Goal: Task Accomplishment & Management: Contribute content

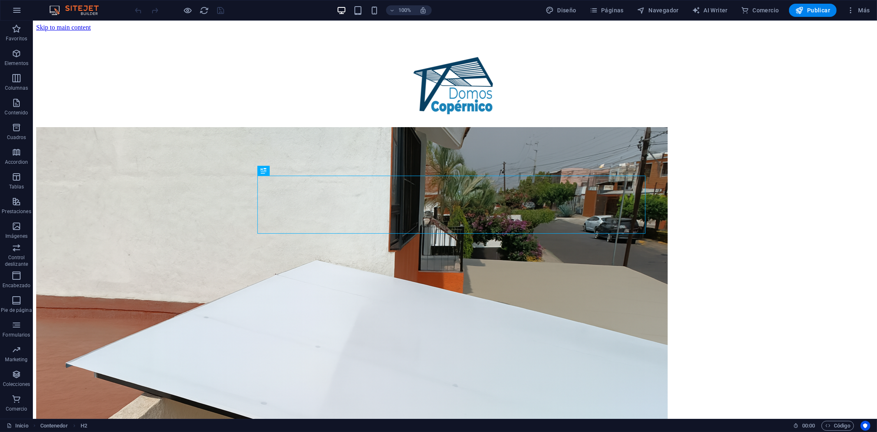
scroll to position [301, 0]
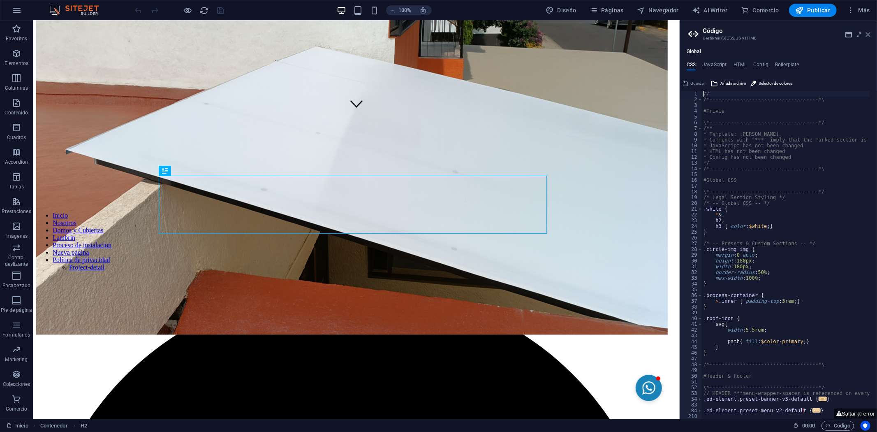
click at [870, 33] on icon at bounding box center [868, 34] width 5 height 7
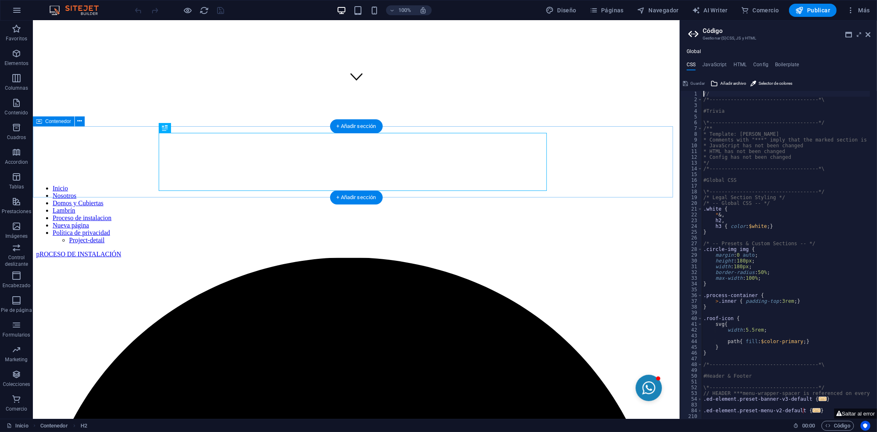
scroll to position [346, 0]
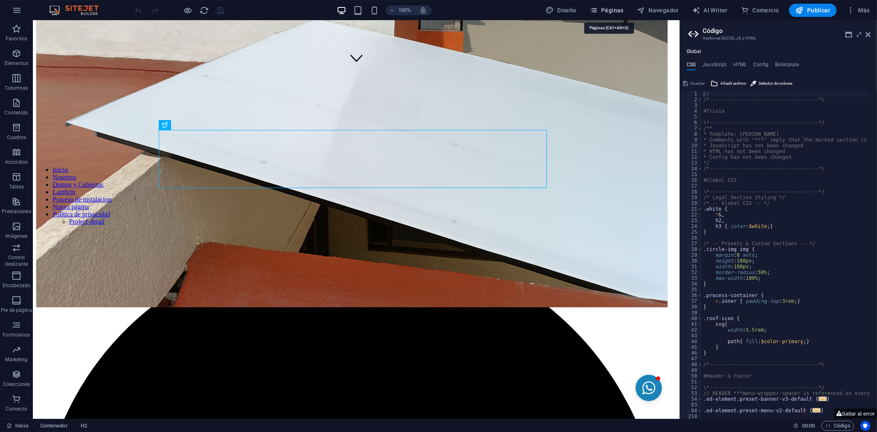
click at [613, 11] on span "Páginas" at bounding box center [607, 10] width 34 height 8
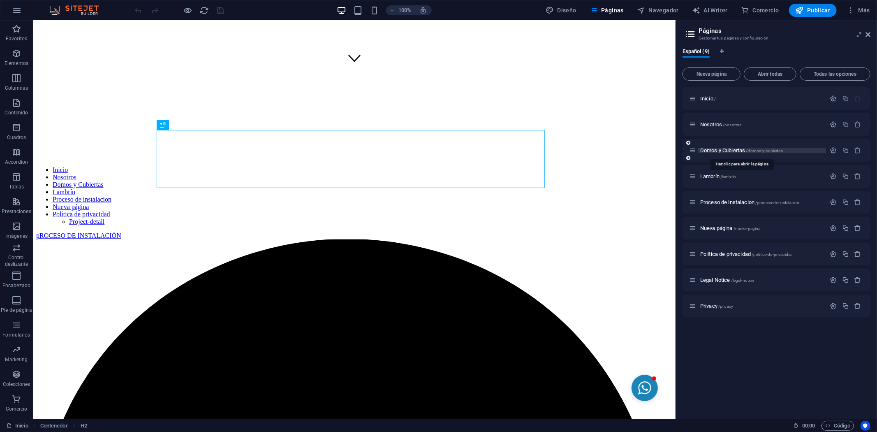
click at [728, 151] on span "Domos y Cubiertas /domos-y-cubiertas" at bounding box center [742, 150] width 83 height 6
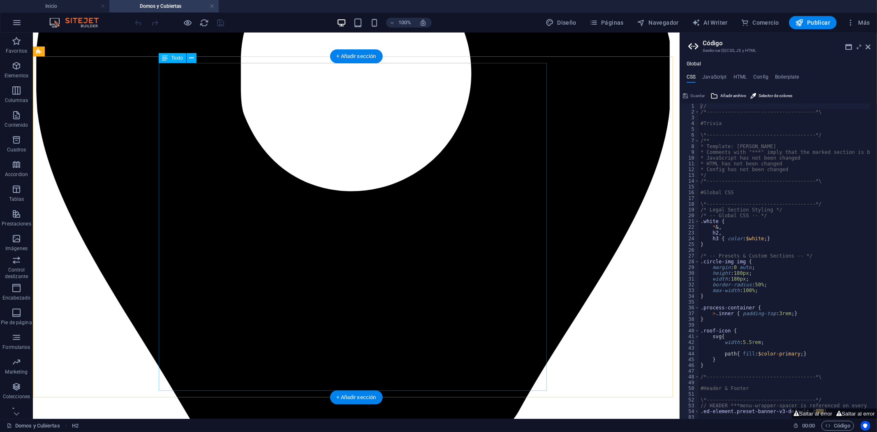
scroll to position [411, 0]
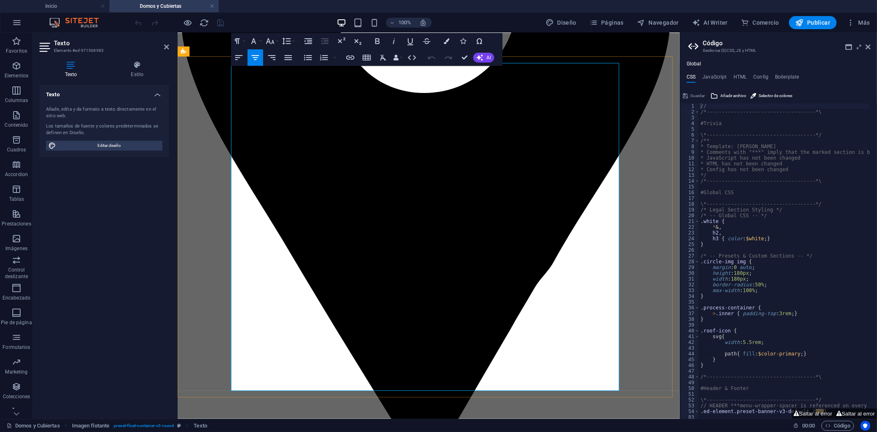
drag, startPoint x: 325, startPoint y: 343, endPoint x: 587, endPoint y: 338, distance: 262.1
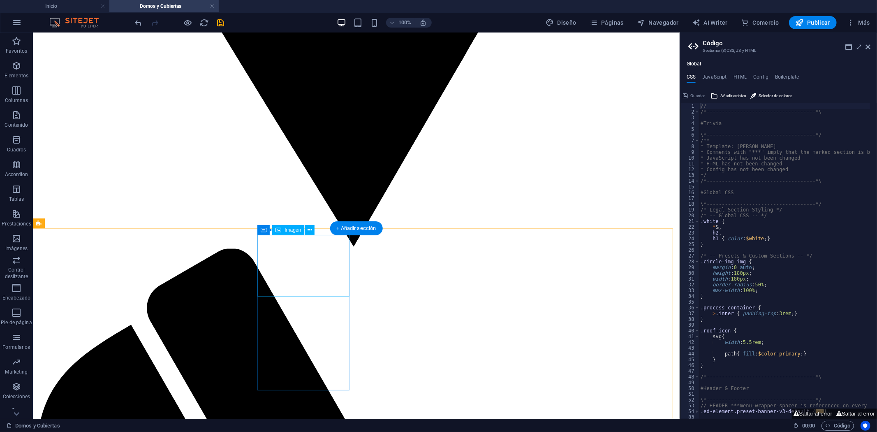
scroll to position [868, 0]
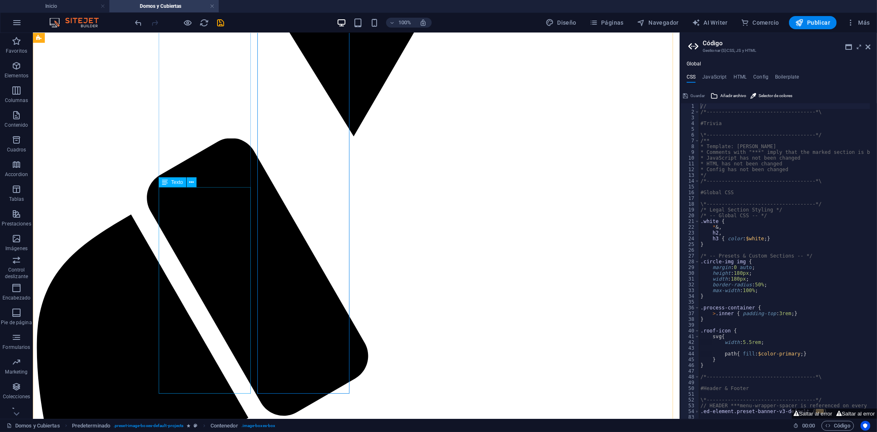
scroll to position [960, 0]
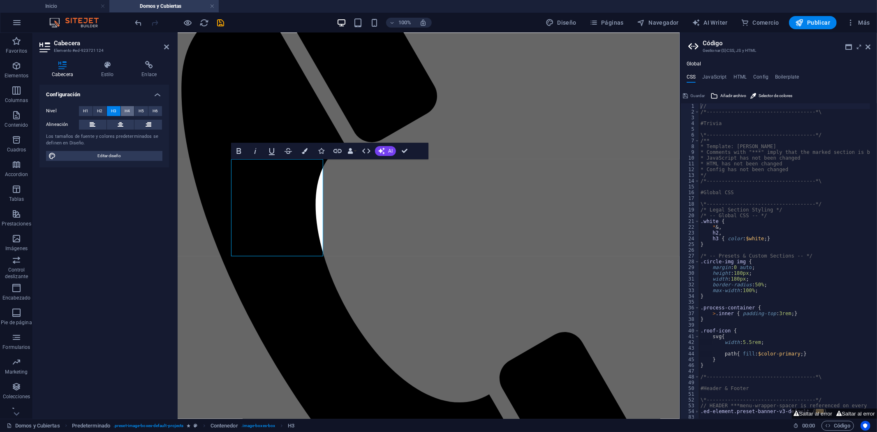
click at [128, 109] on span "H4" at bounding box center [127, 111] width 5 height 10
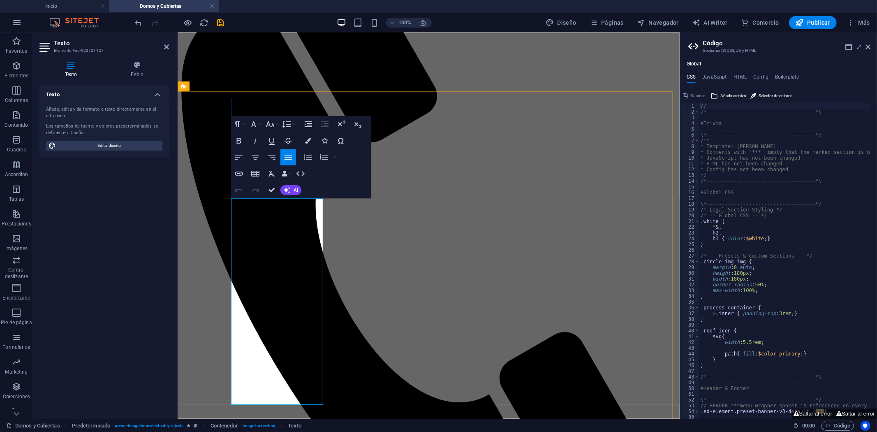
click at [254, 128] on icon "button" at bounding box center [254, 124] width 10 height 10
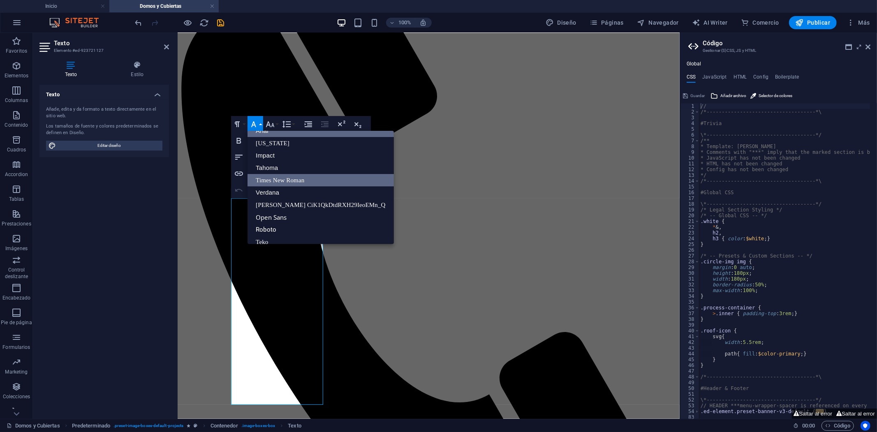
scroll to position [0, 0]
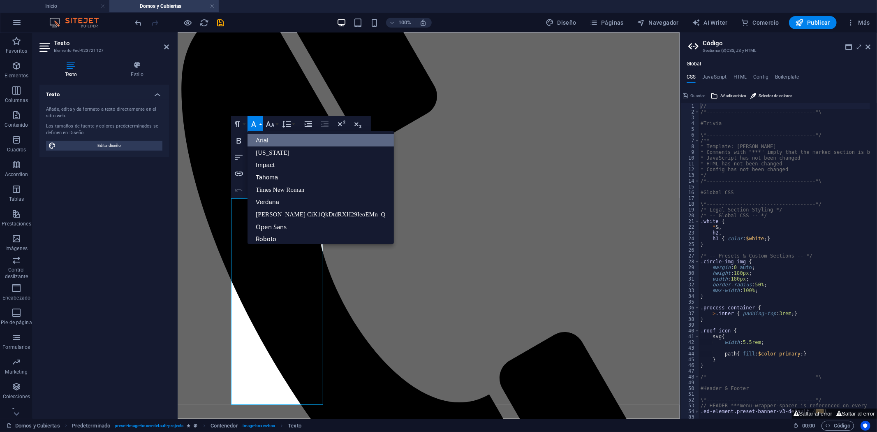
drag, startPoint x: 270, startPoint y: 142, endPoint x: 270, endPoint y: 130, distance: 12.8
click at [270, 142] on link "Arial" at bounding box center [321, 140] width 146 height 12
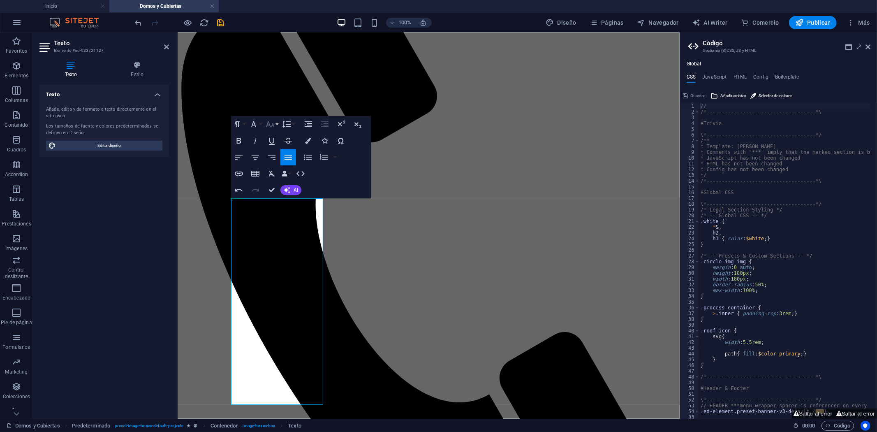
click at [270, 126] on icon "button" at bounding box center [270, 124] width 9 height 6
click at [278, 147] on link "18" at bounding box center [279, 148] width 30 height 12
click at [256, 160] on icon "button" at bounding box center [256, 157] width 10 height 10
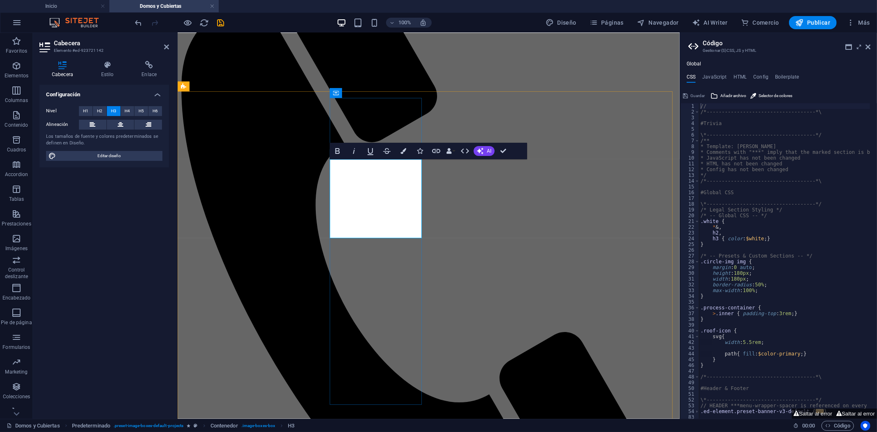
click at [127, 109] on span "H4" at bounding box center [127, 111] width 5 height 10
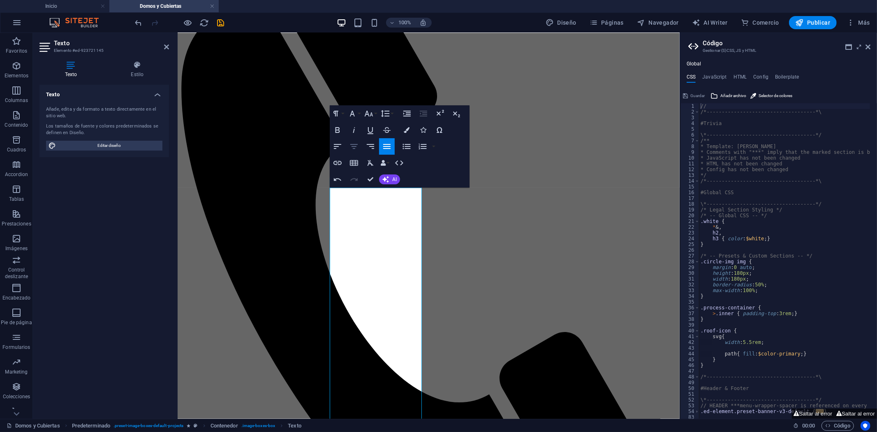
click at [355, 151] on icon "button" at bounding box center [354, 146] width 10 height 10
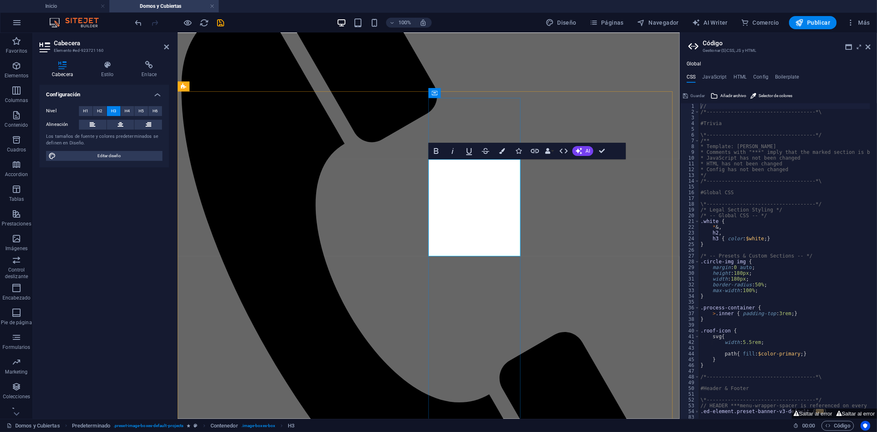
click at [126, 109] on span "H4" at bounding box center [127, 111] width 5 height 10
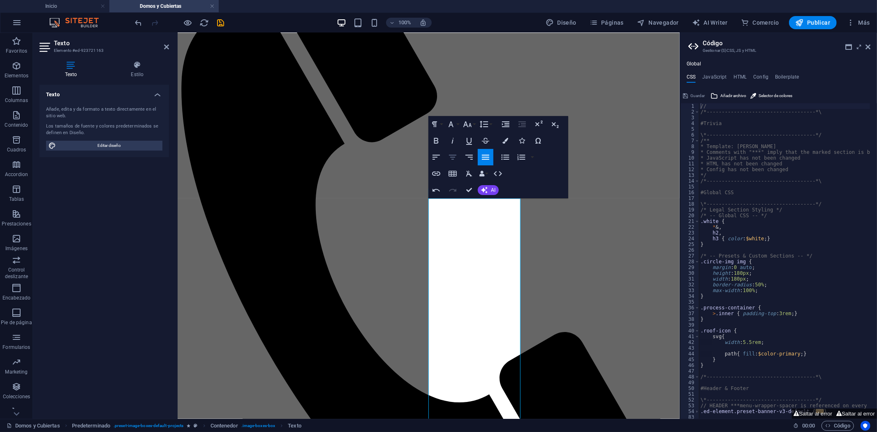
click at [450, 158] on icon "button" at bounding box center [453, 157] width 10 height 10
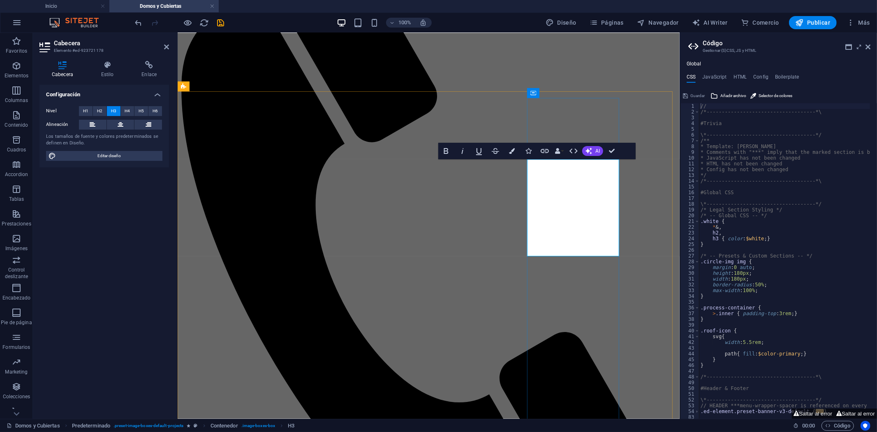
click at [125, 108] on span "H4" at bounding box center [127, 111] width 5 height 10
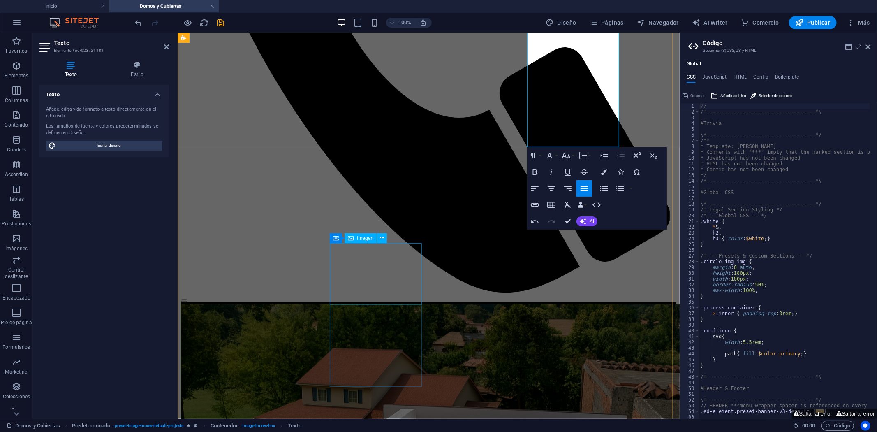
scroll to position [1280, 0]
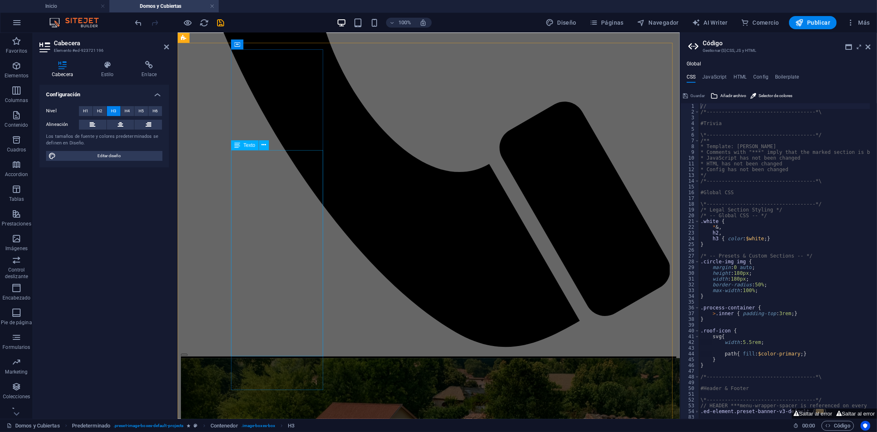
scroll to position [1191, 0]
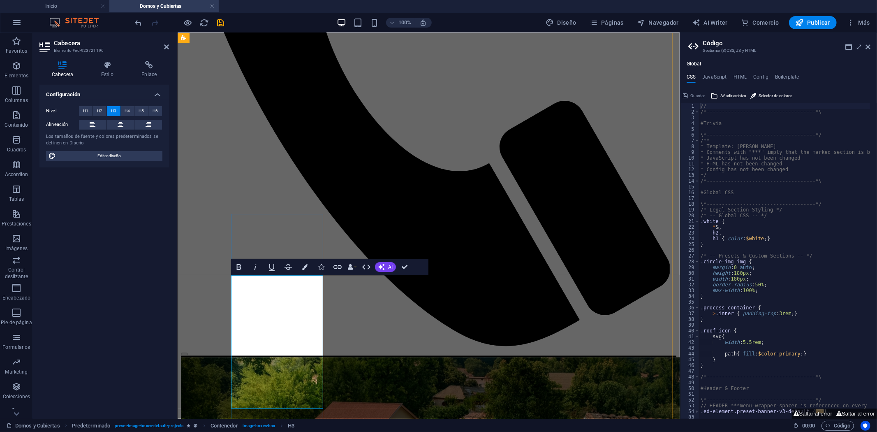
click at [126, 113] on span "H4" at bounding box center [127, 111] width 5 height 10
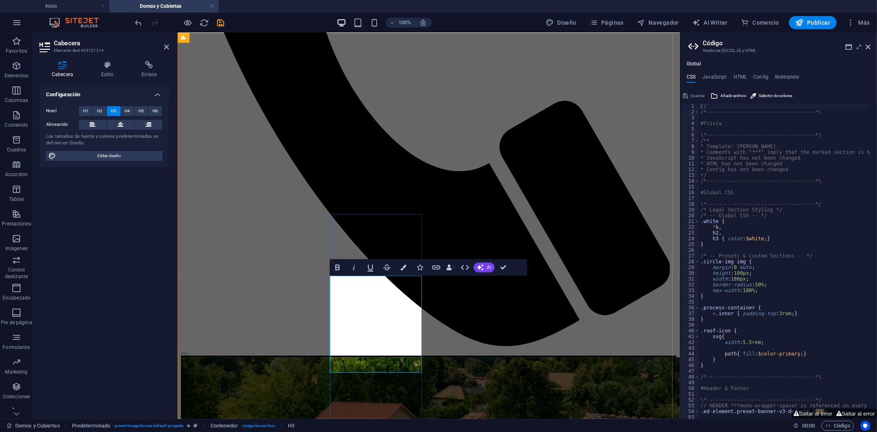
click at [128, 109] on span "H4" at bounding box center [127, 111] width 5 height 10
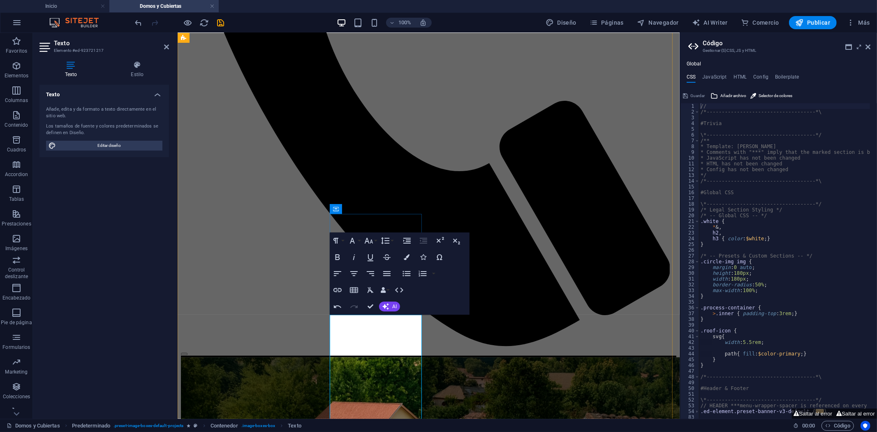
click at [357, 277] on icon "button" at bounding box center [354, 274] width 10 height 10
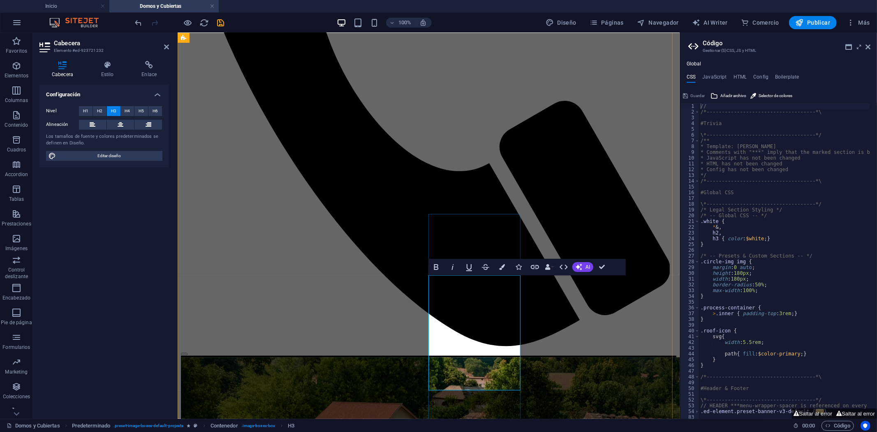
click at [126, 110] on span "H4" at bounding box center [127, 111] width 5 height 10
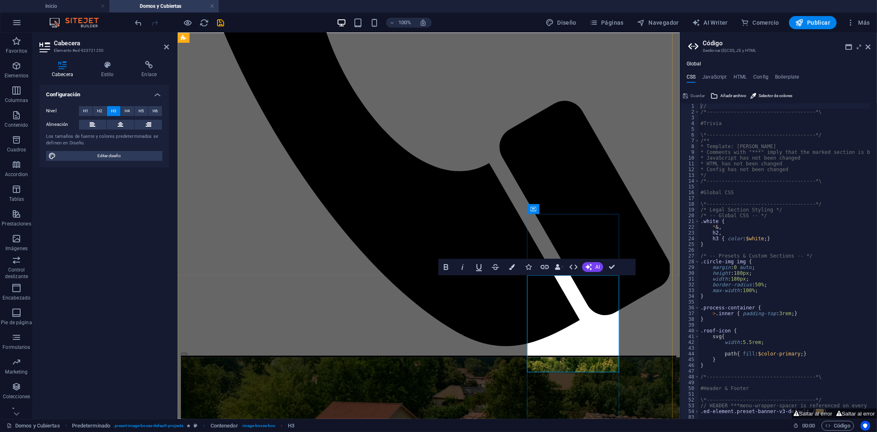
click at [129, 110] on span "H4" at bounding box center [127, 111] width 5 height 10
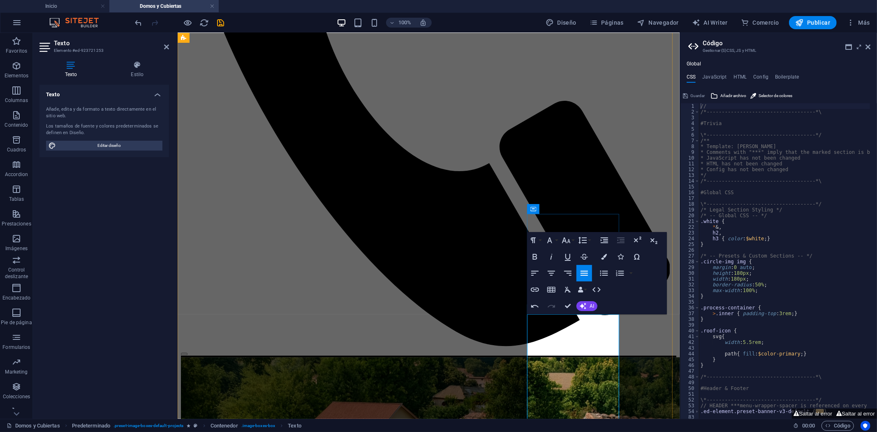
click at [551, 274] on icon "button" at bounding box center [552, 273] width 10 height 10
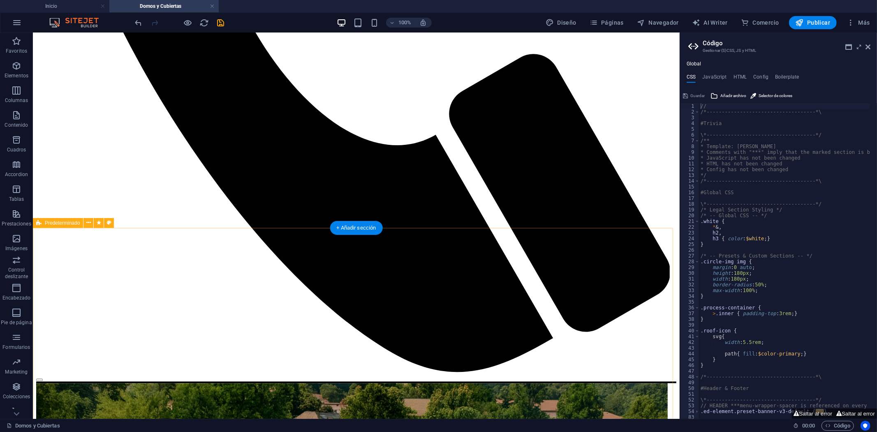
scroll to position [1556, 0]
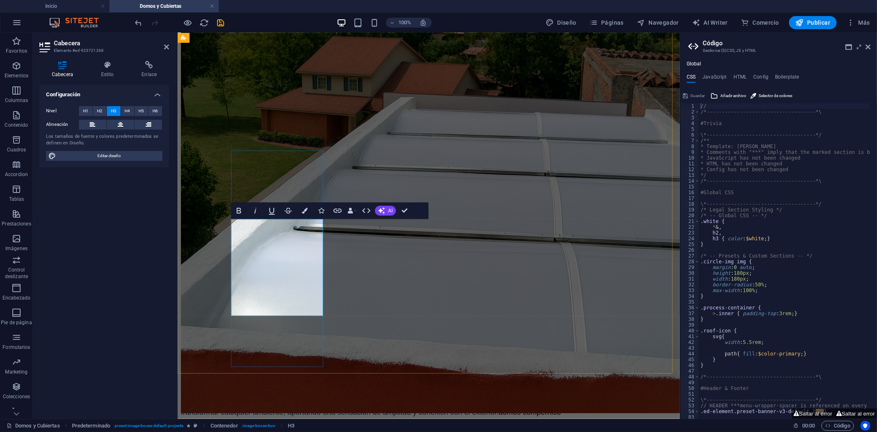
click at [130, 109] on button "H4" at bounding box center [128, 111] width 14 height 10
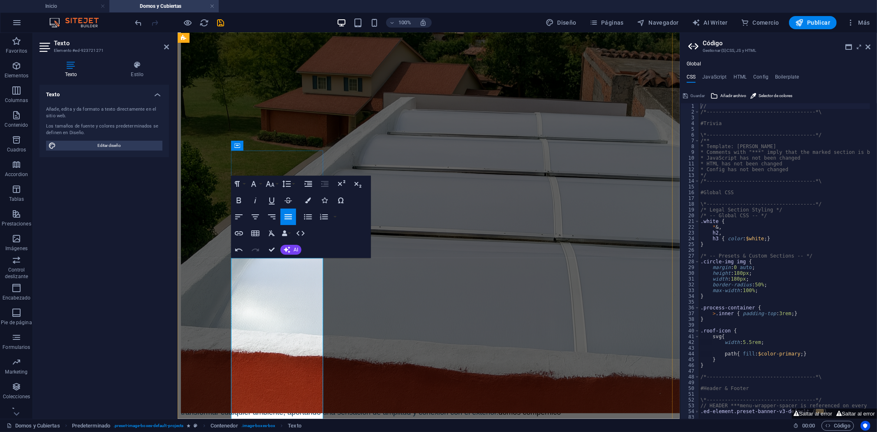
click at [260, 220] on icon "button" at bounding box center [256, 217] width 10 height 10
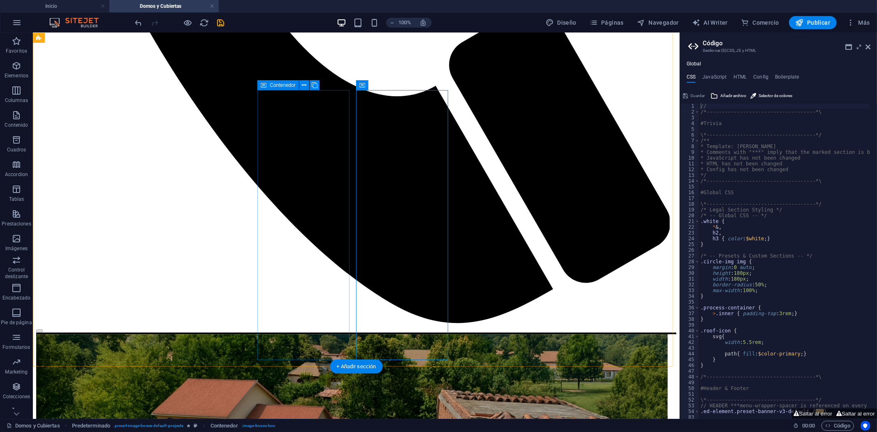
scroll to position [1602, 0]
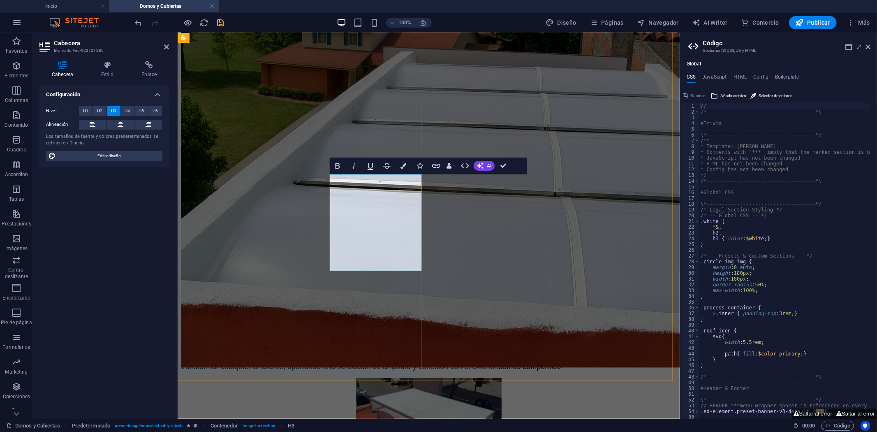
click at [125, 113] on span "H4" at bounding box center [127, 111] width 5 height 10
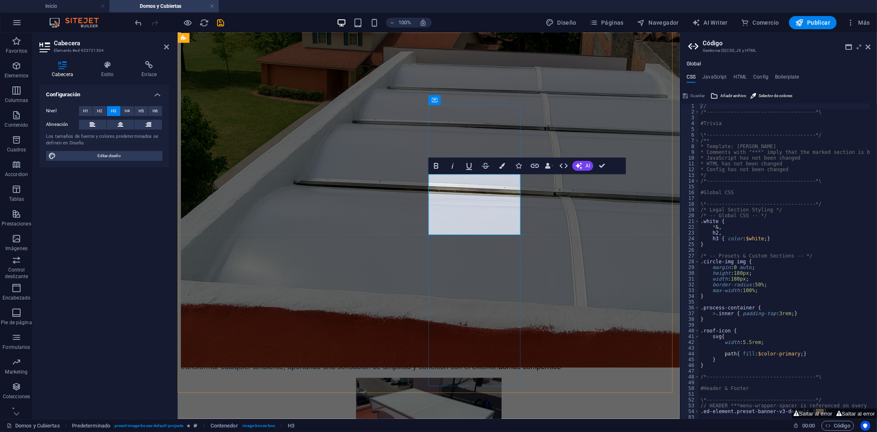
drag, startPoint x: 128, startPoint y: 107, endPoint x: 128, endPoint y: 112, distance: 4.5
click at [128, 107] on span "H4" at bounding box center [127, 111] width 5 height 10
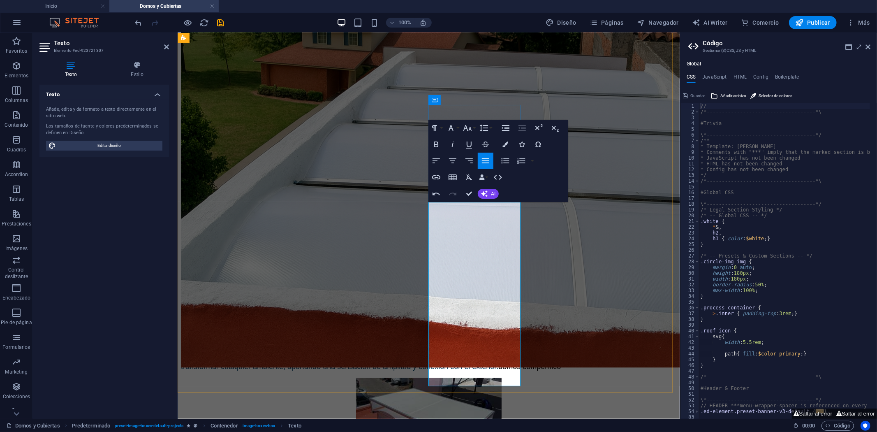
click at [451, 163] on icon "button" at bounding box center [453, 161] width 10 height 10
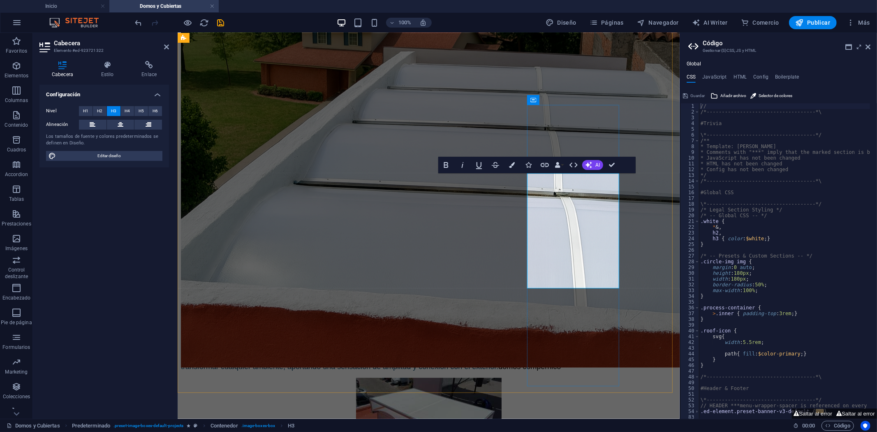
click at [128, 112] on span "H4" at bounding box center [127, 111] width 5 height 10
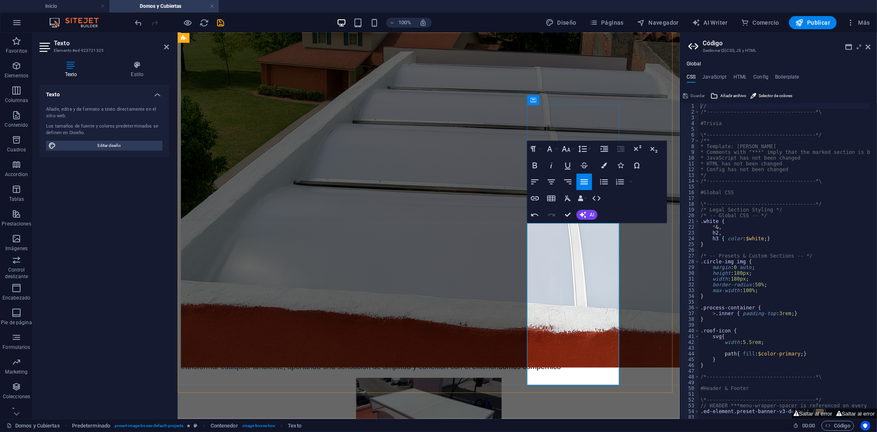
click at [553, 183] on icon "button" at bounding box center [552, 182] width 10 height 10
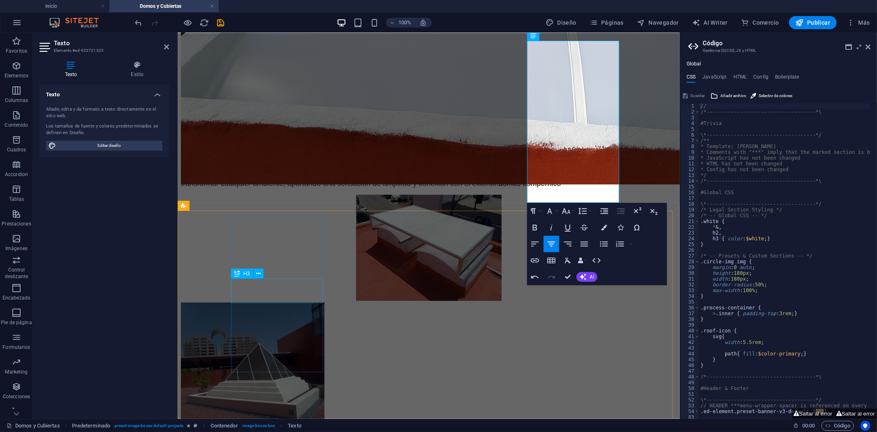
scroll to position [1831, 0]
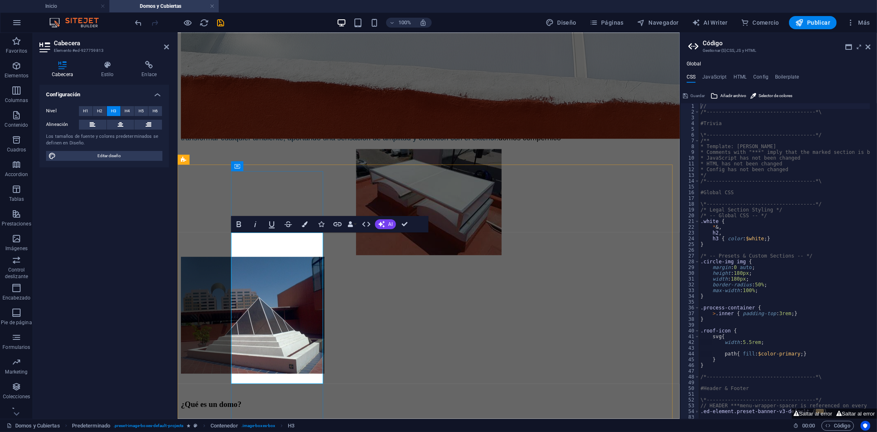
click at [128, 109] on span "H4" at bounding box center [127, 111] width 5 height 10
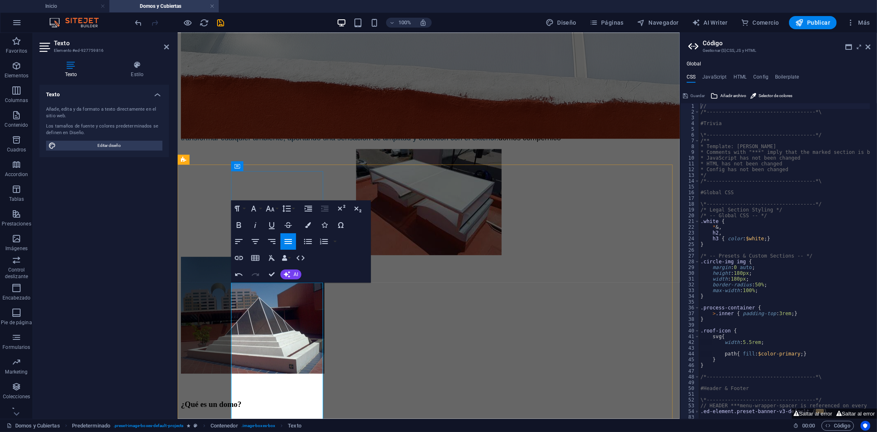
click at [255, 241] on icon "button" at bounding box center [255, 241] width 7 height 5
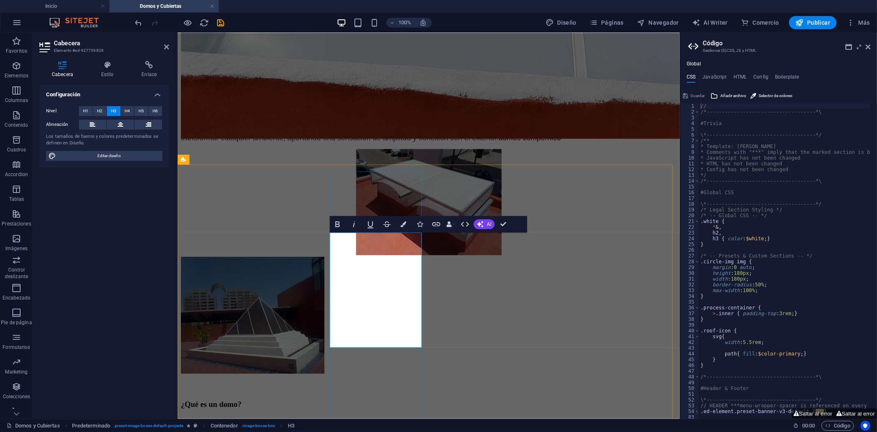
drag, startPoint x: 125, startPoint y: 113, endPoint x: 131, endPoint y: 116, distance: 6.4
click at [125, 113] on span "H4" at bounding box center [127, 111] width 5 height 10
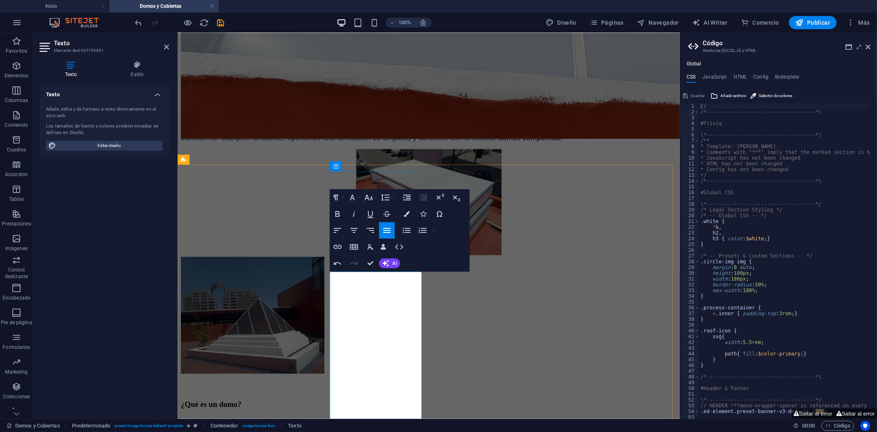
click at [354, 230] on icon "button" at bounding box center [353, 230] width 7 height 5
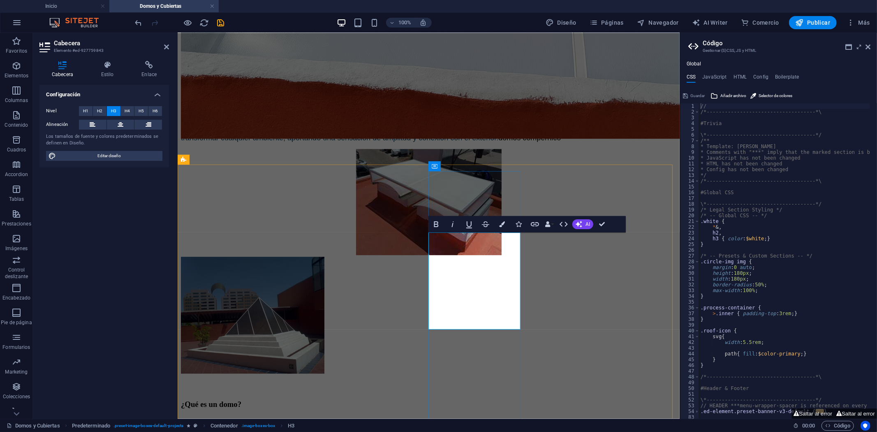
click at [128, 109] on span "H4" at bounding box center [127, 111] width 5 height 10
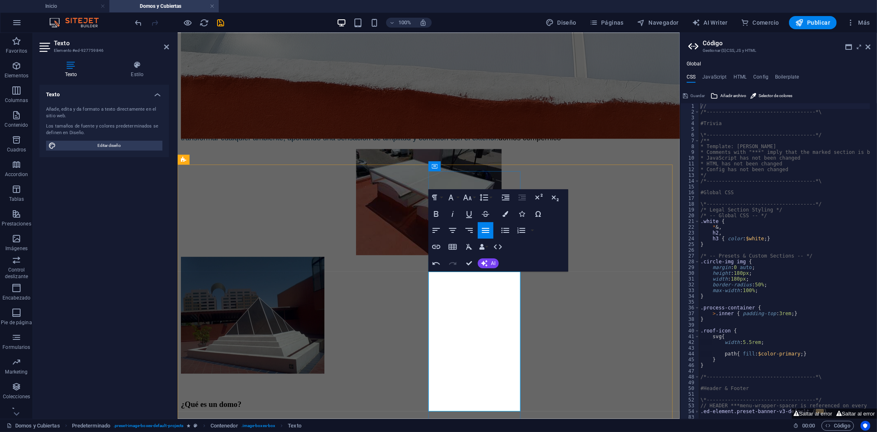
click at [453, 235] on icon "button" at bounding box center [453, 230] width 10 height 10
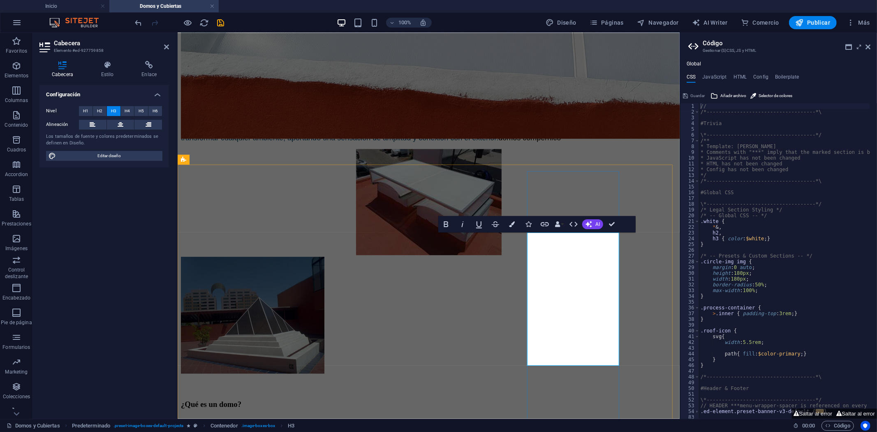
click at [125, 110] on span "H4" at bounding box center [127, 111] width 5 height 10
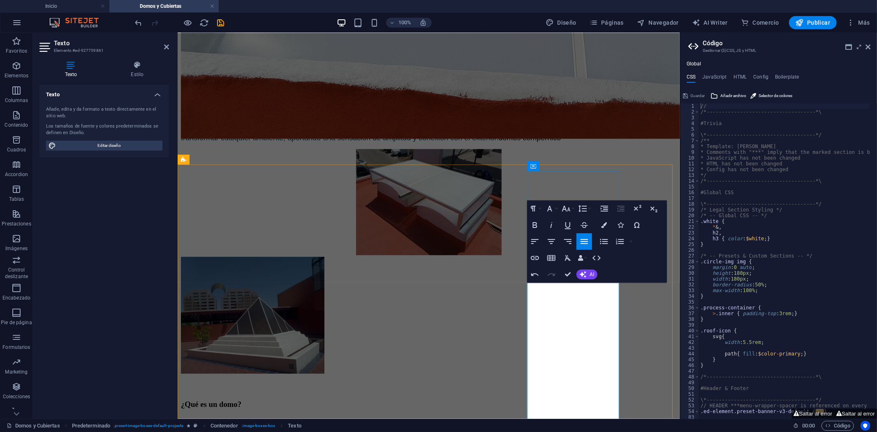
click at [550, 247] on button "Align Center" at bounding box center [552, 241] width 16 height 16
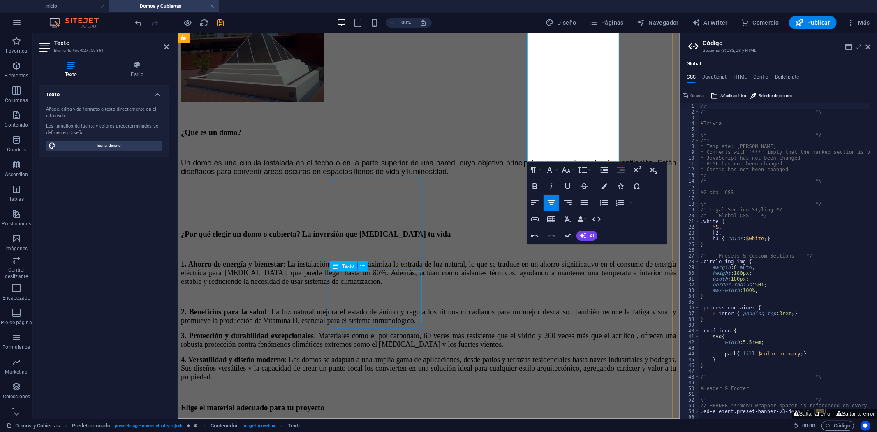
scroll to position [2197, 0]
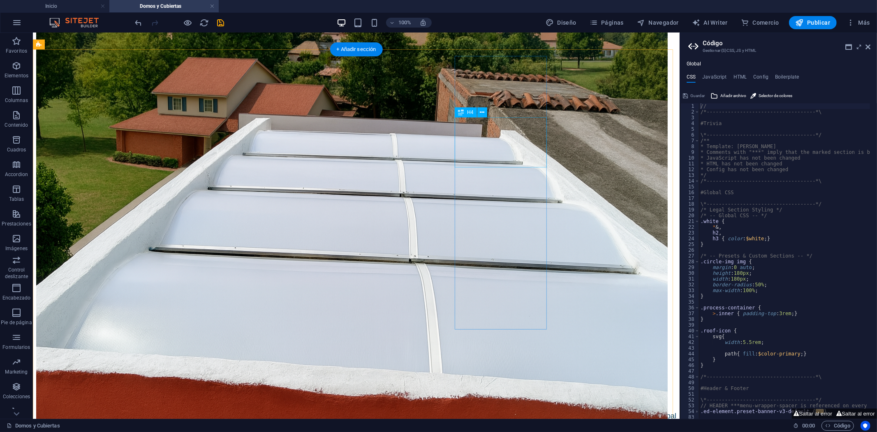
scroll to position [1968, 0]
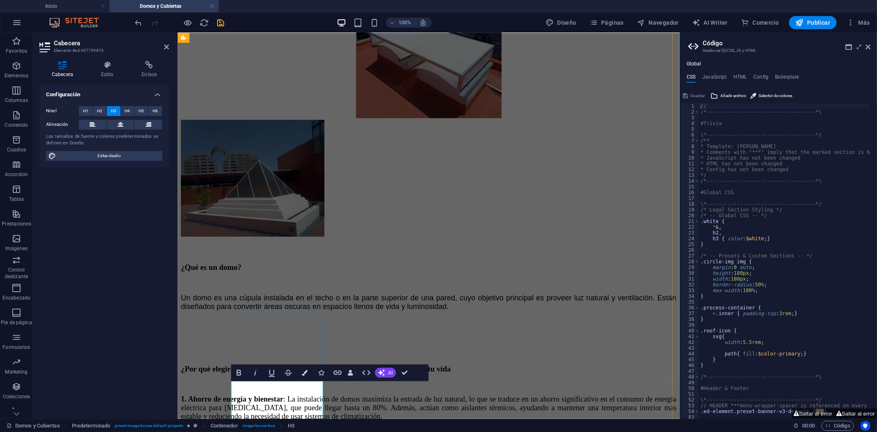
click at [124, 109] on button "H4" at bounding box center [128, 111] width 14 height 10
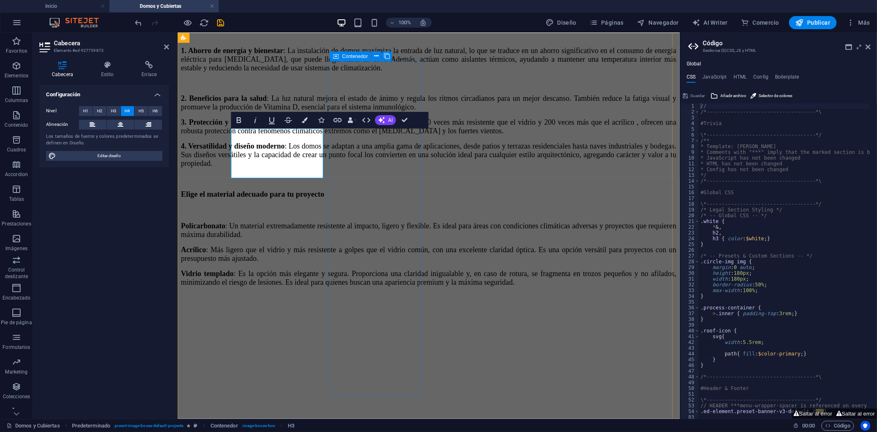
scroll to position [2334, 0]
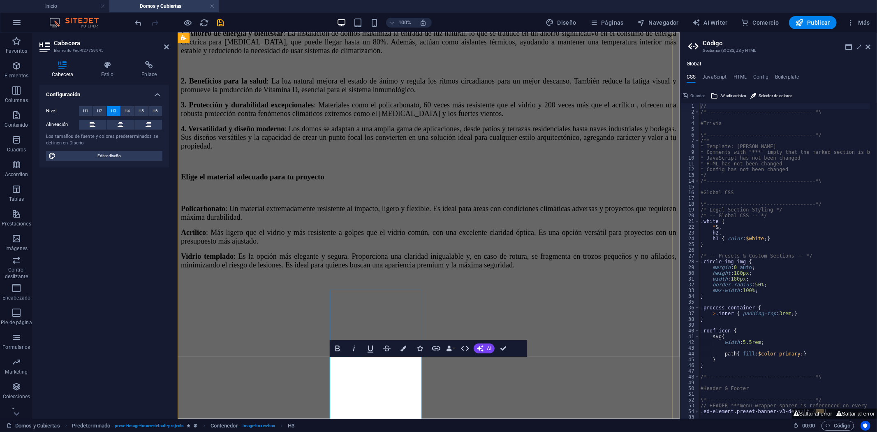
click at [125, 107] on span "H4" at bounding box center [127, 111] width 5 height 10
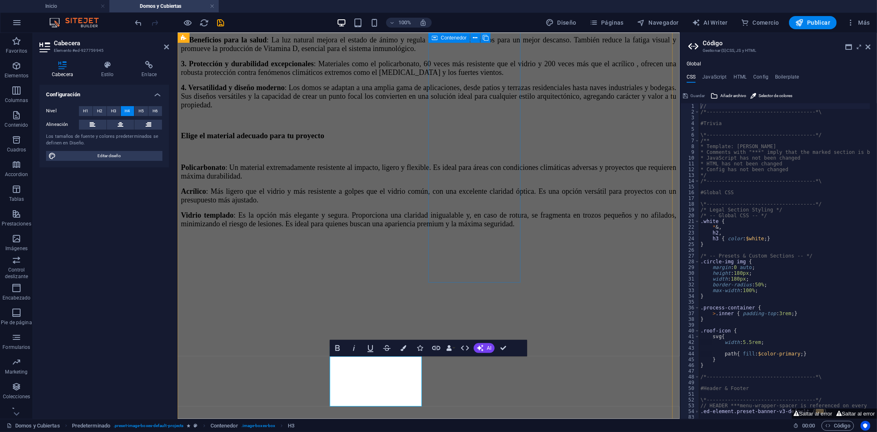
scroll to position [2470, 0]
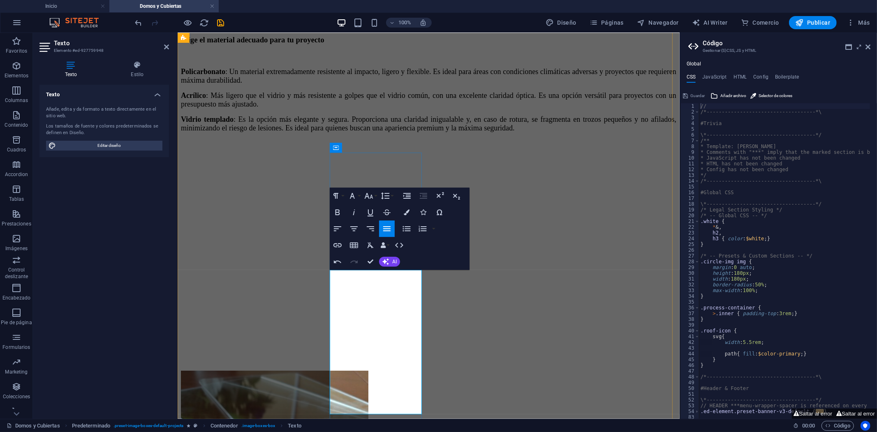
click at [359, 229] on button "Align Center" at bounding box center [354, 228] width 16 height 16
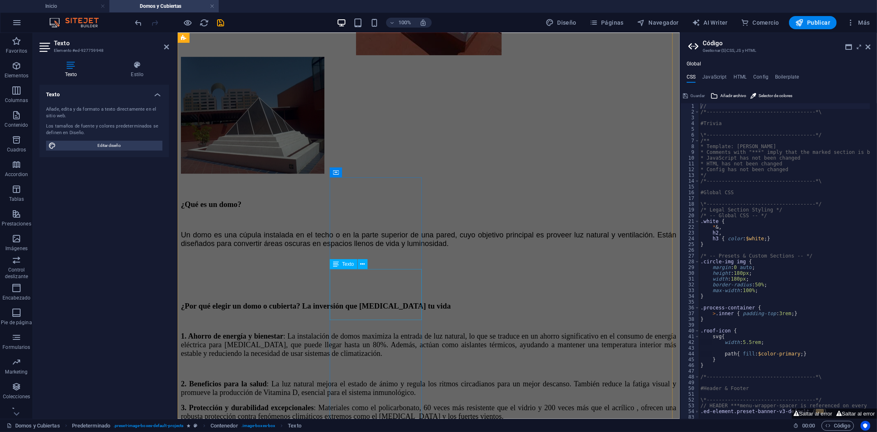
scroll to position [2013, 0]
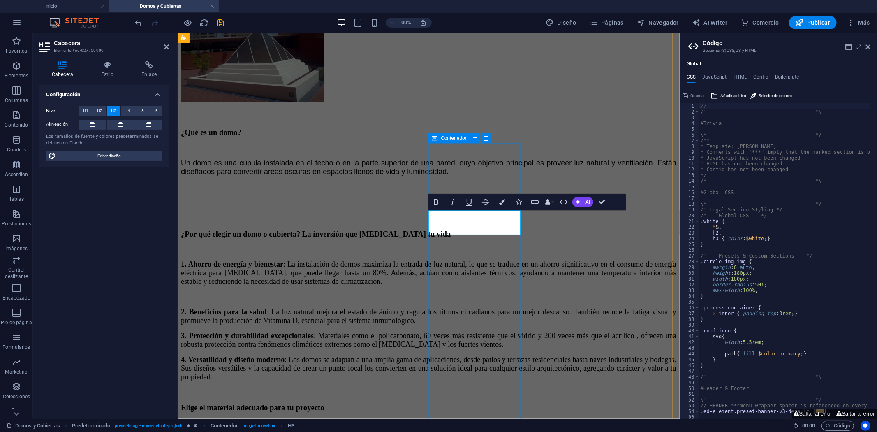
scroll to position [2048, 0]
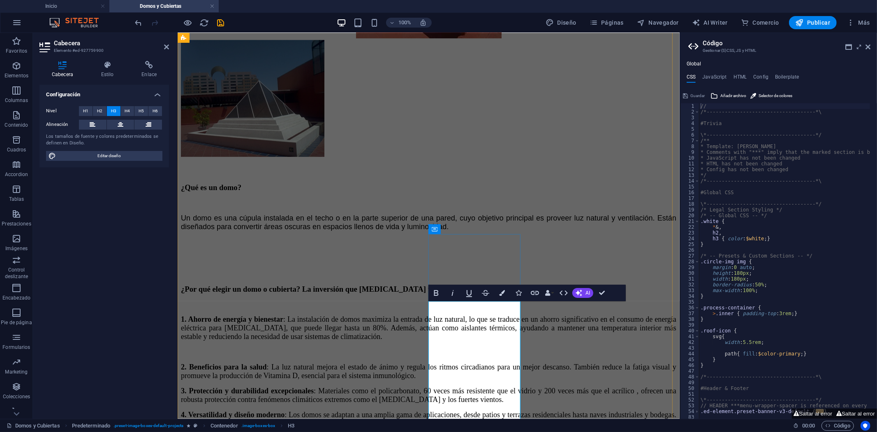
click at [128, 112] on span "H4" at bounding box center [127, 111] width 5 height 10
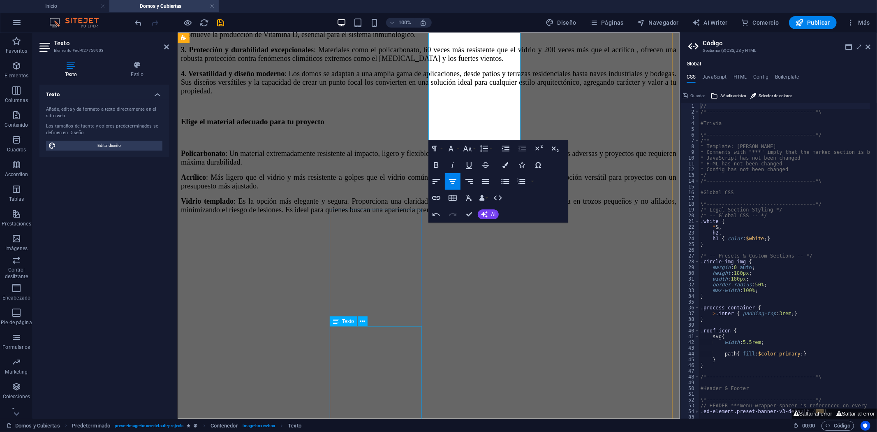
scroll to position [2459, 0]
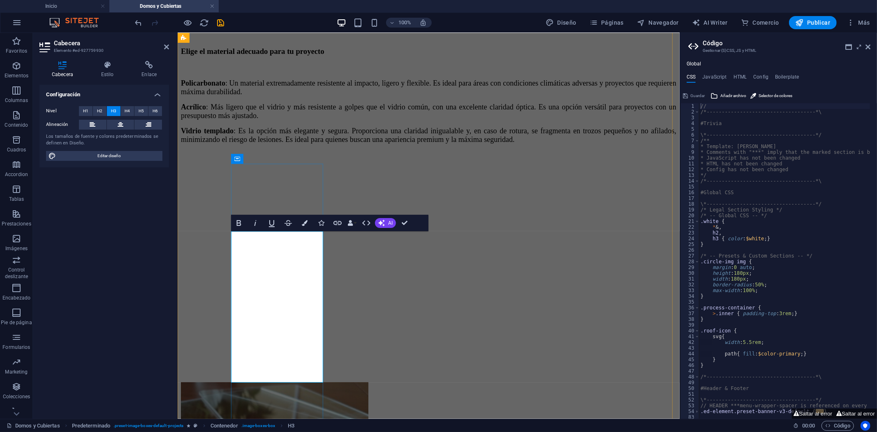
click at [124, 111] on button "H4" at bounding box center [128, 111] width 14 height 10
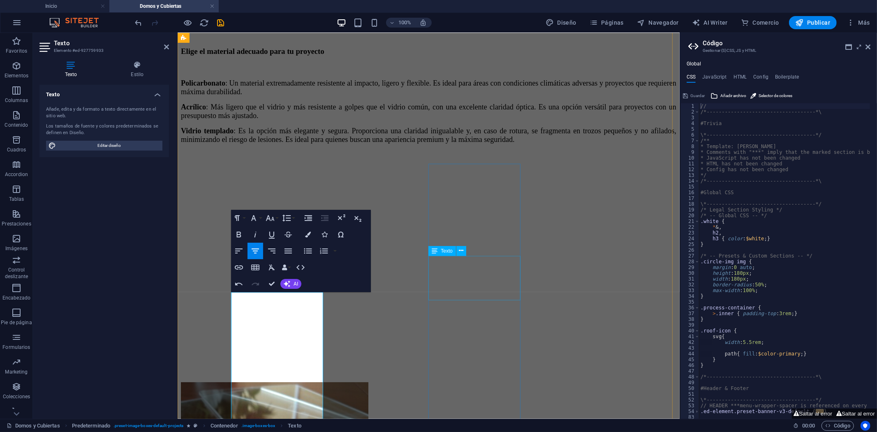
click at [471, 249] on div "Texto" at bounding box center [450, 251] width 43 height 10
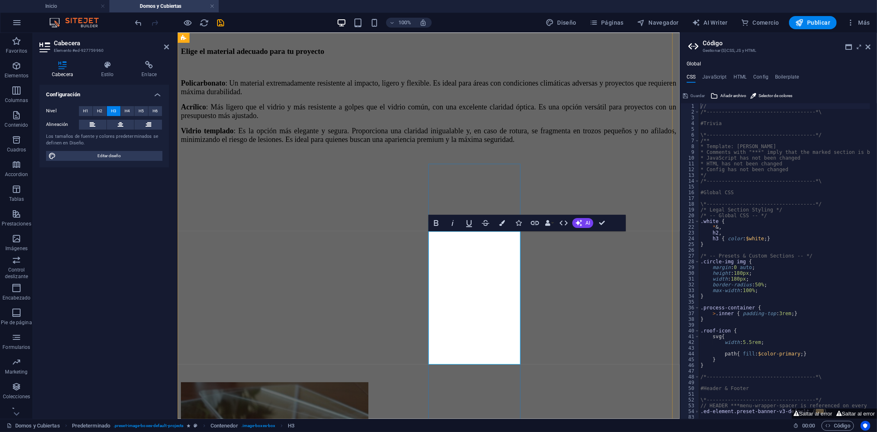
click at [130, 112] on span "H4" at bounding box center [127, 111] width 5 height 10
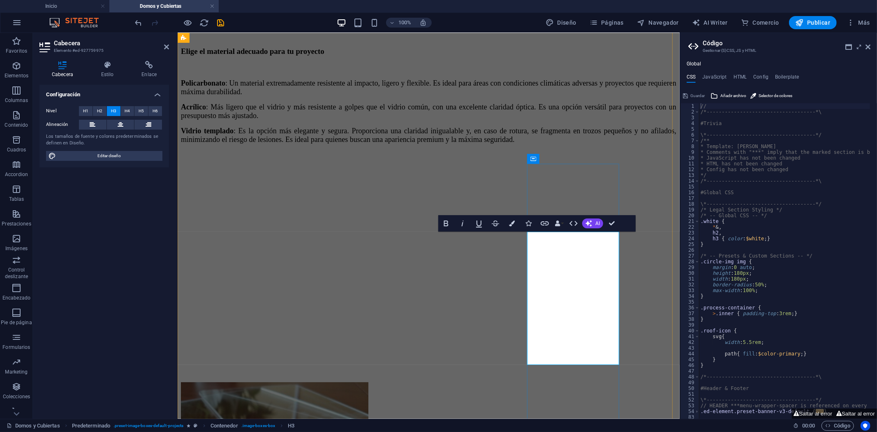
click at [126, 113] on span "H4" at bounding box center [127, 111] width 5 height 10
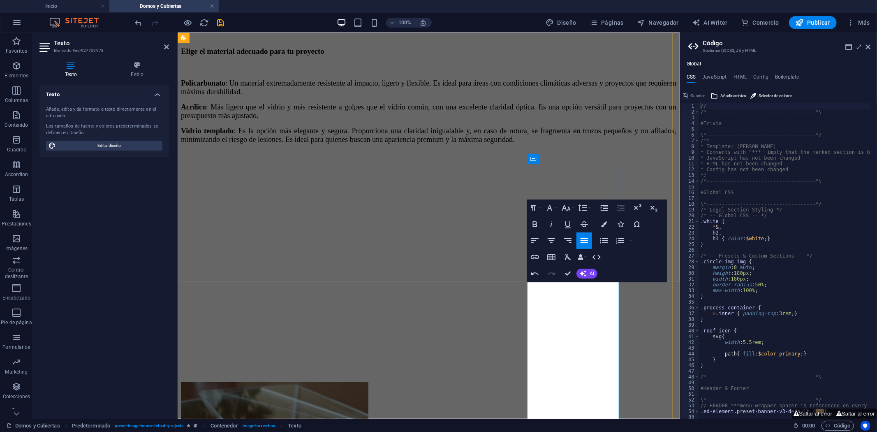
click at [552, 246] on button "Align Center" at bounding box center [552, 240] width 16 height 16
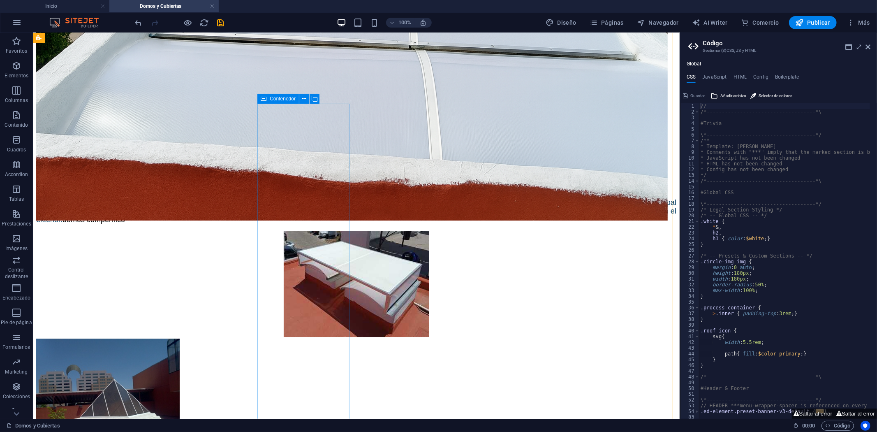
scroll to position [2148, 0]
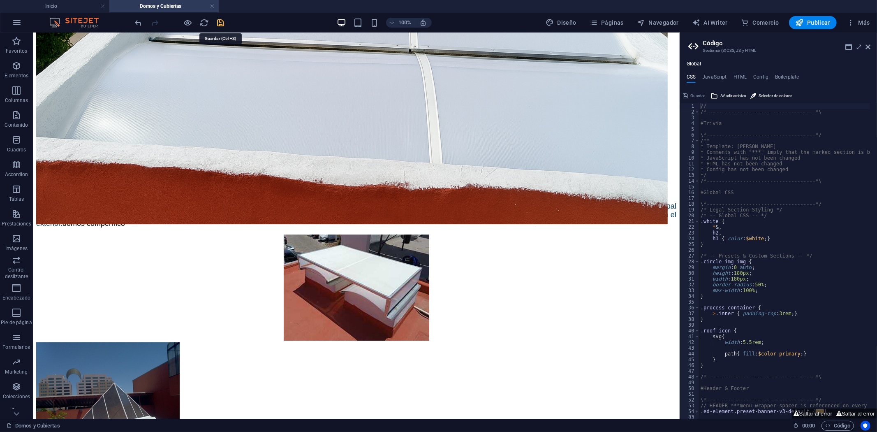
click at [221, 22] on icon "save" at bounding box center [220, 22] width 9 height 9
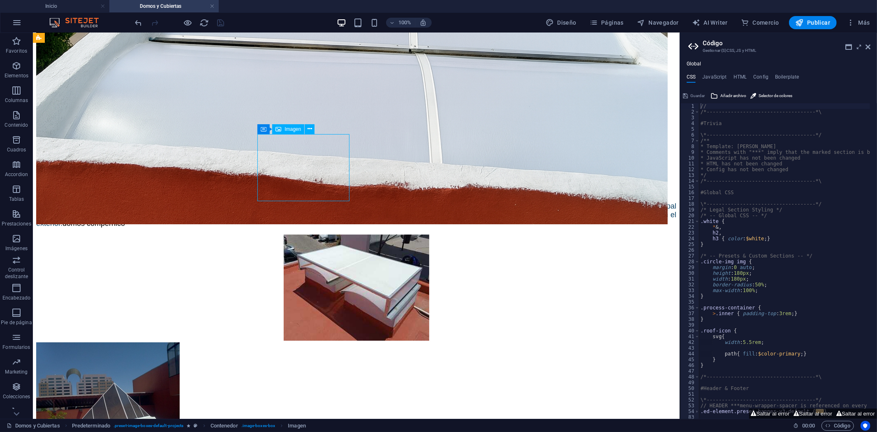
select select "%"
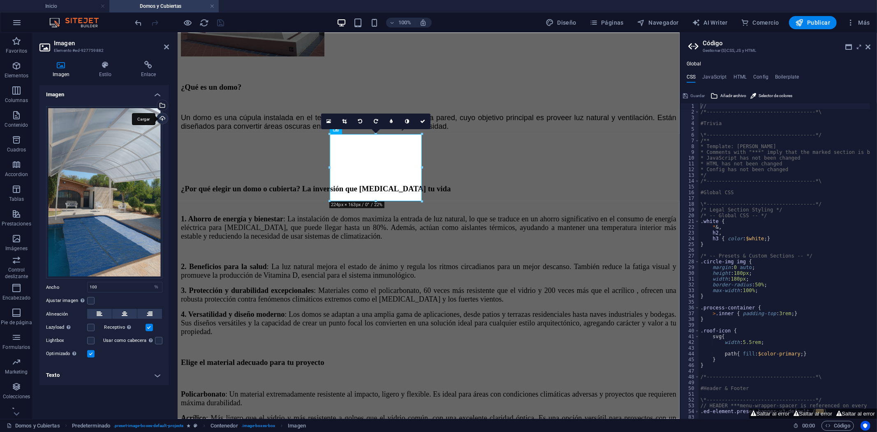
click at [159, 120] on div "Cargar" at bounding box center [161, 119] width 12 height 12
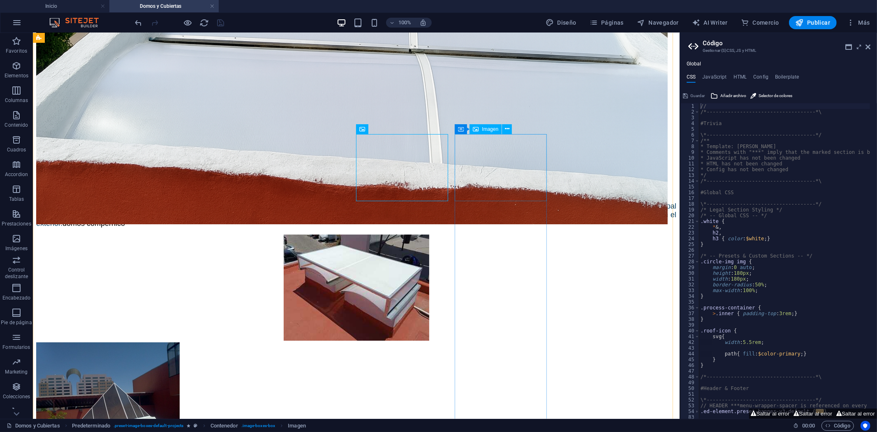
select select "%"
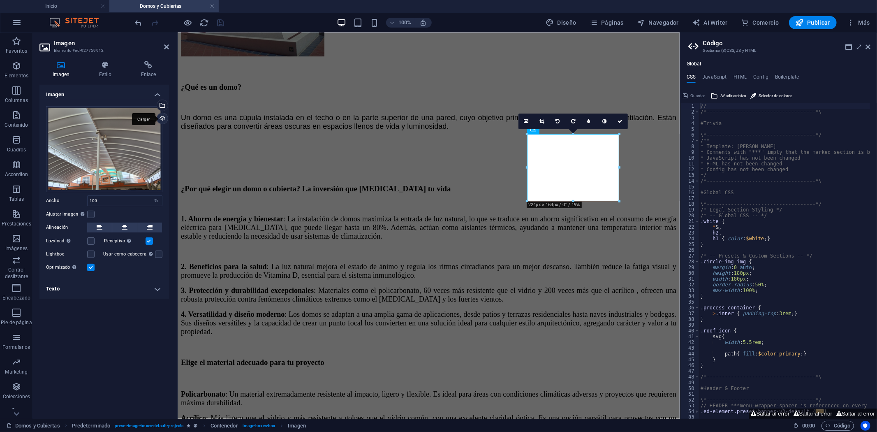
click at [162, 117] on div "Cargar" at bounding box center [161, 119] width 12 height 12
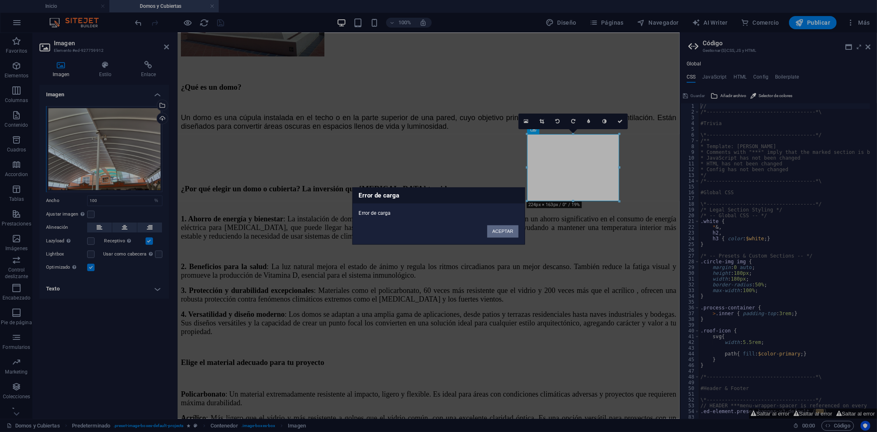
click at [509, 232] on button "ACEPTAR" at bounding box center [502, 231] width 31 height 12
click at [499, 229] on button "ACEPTAR" at bounding box center [502, 231] width 31 height 12
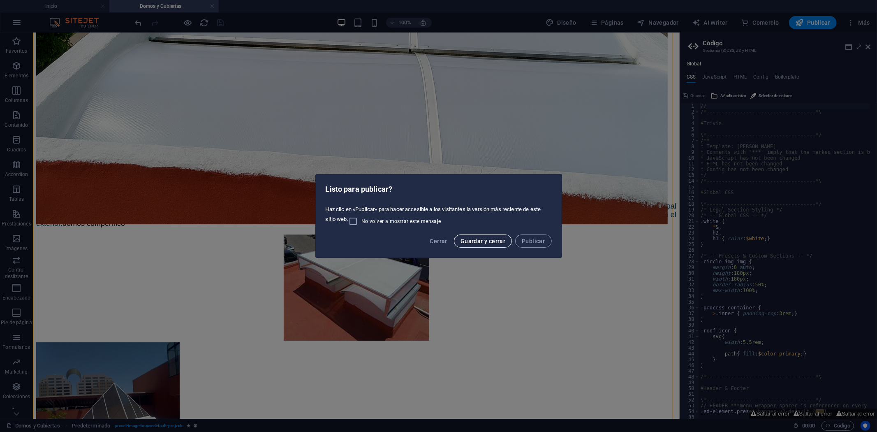
click at [473, 247] on button "Guardar y cerrar" at bounding box center [483, 240] width 58 height 13
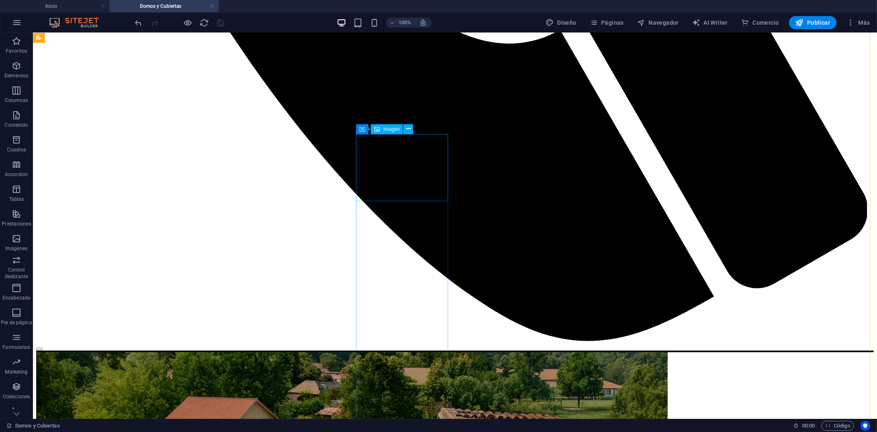
select select "%"
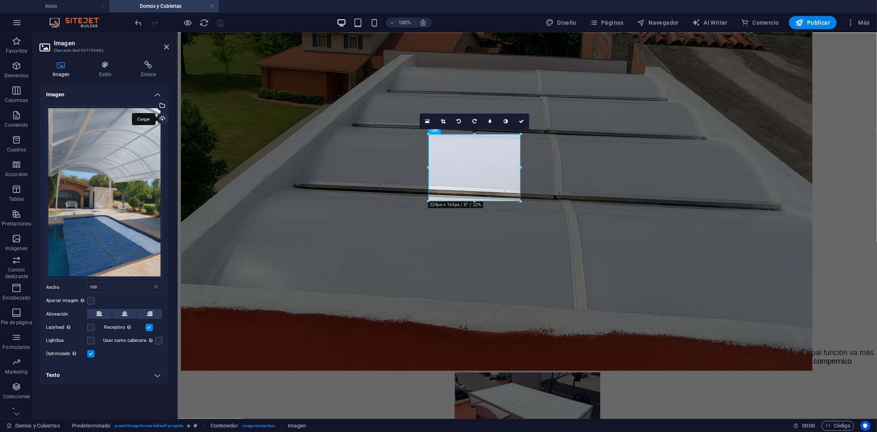
click at [161, 122] on div "Cargar" at bounding box center [161, 119] width 12 height 12
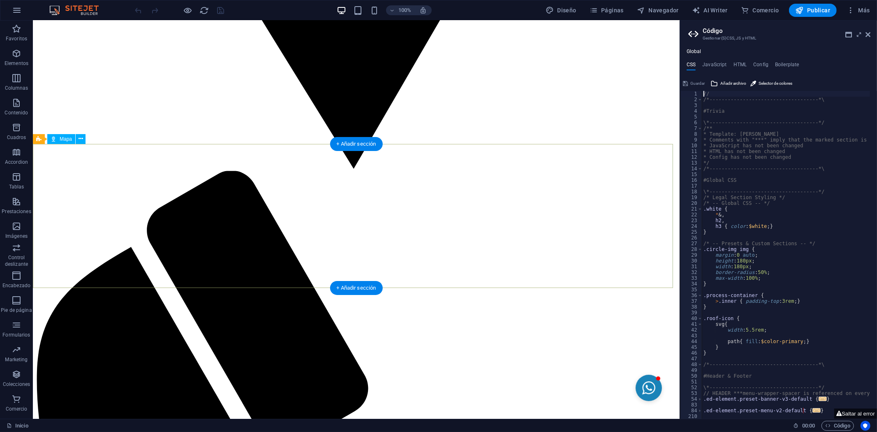
scroll to position [1326, 0]
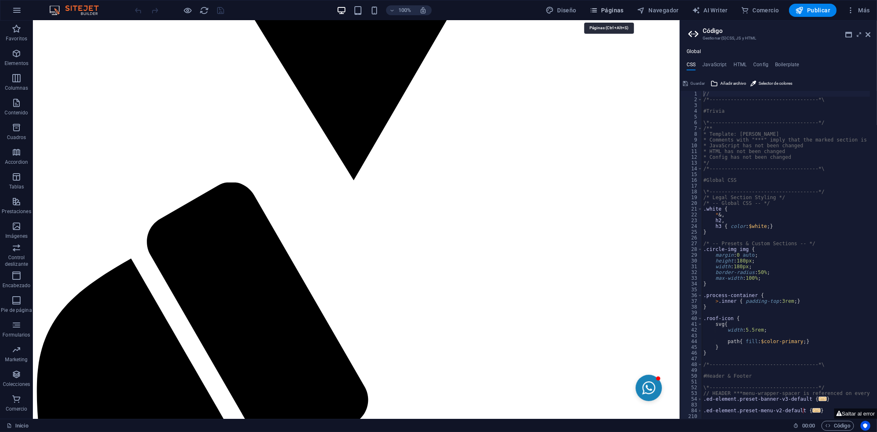
click at [606, 7] on span "Páginas" at bounding box center [607, 10] width 34 height 8
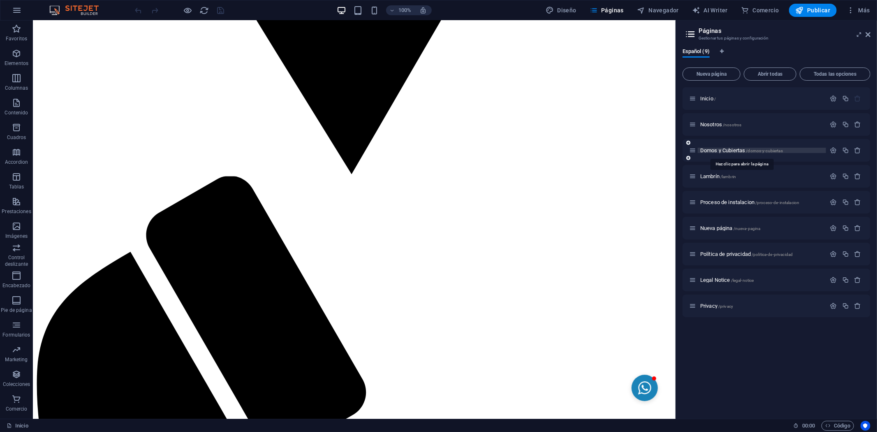
click at [734, 148] on span "Domos y Cubiertas /domos-y-cubiertas" at bounding box center [742, 150] width 83 height 6
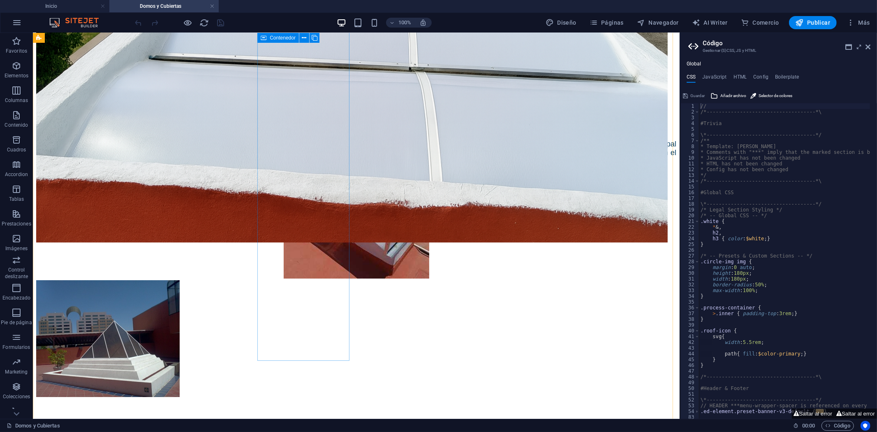
scroll to position [2141, 0]
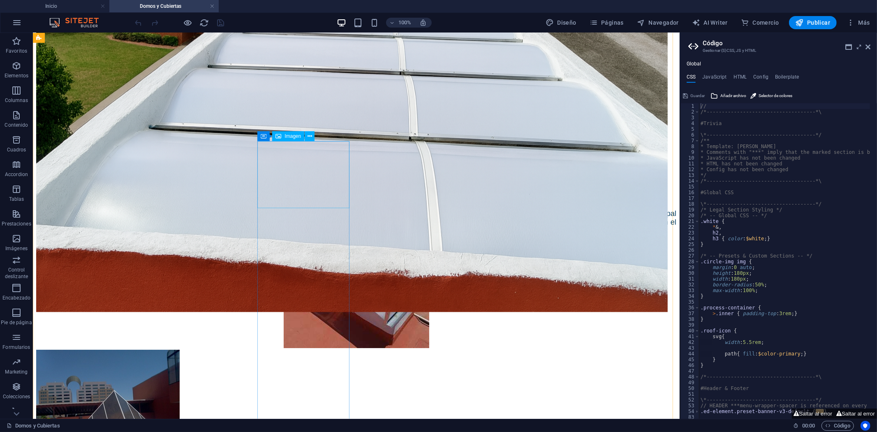
select select "%"
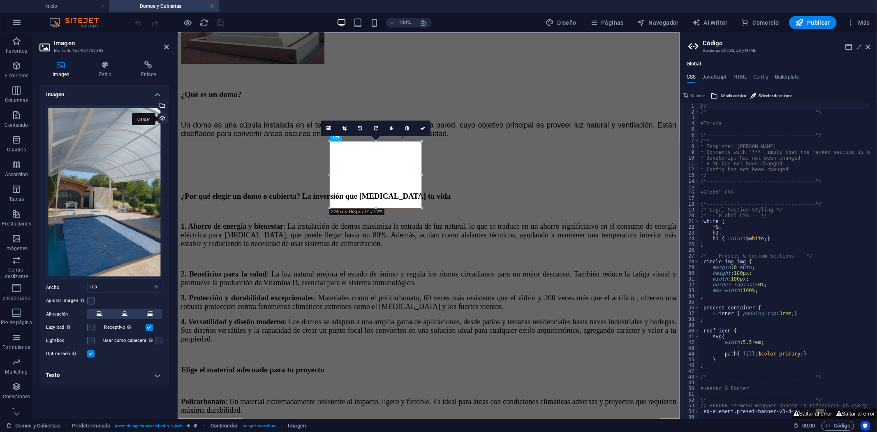
click at [164, 120] on div "Cargar" at bounding box center [161, 119] width 12 height 12
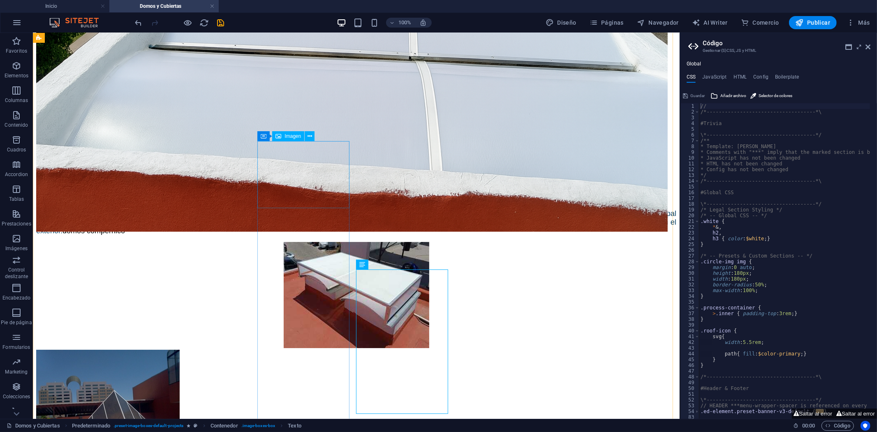
select select "%"
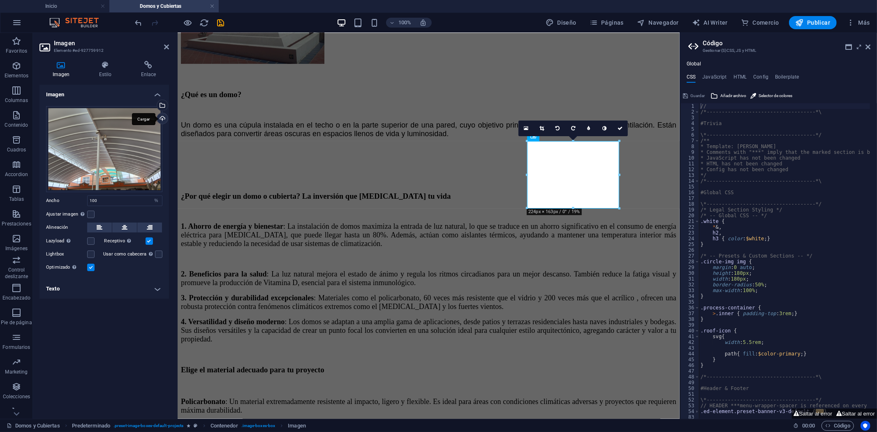
click at [159, 120] on div "Cargar" at bounding box center [161, 119] width 12 height 12
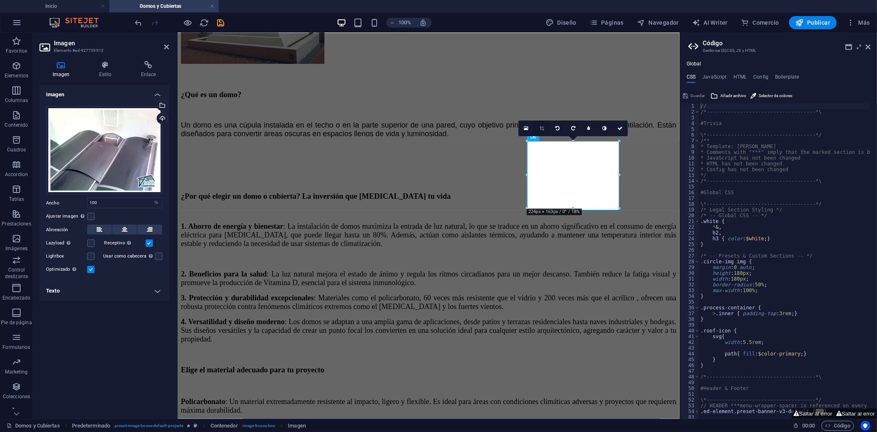
click at [543, 130] on icon at bounding box center [542, 128] width 5 height 5
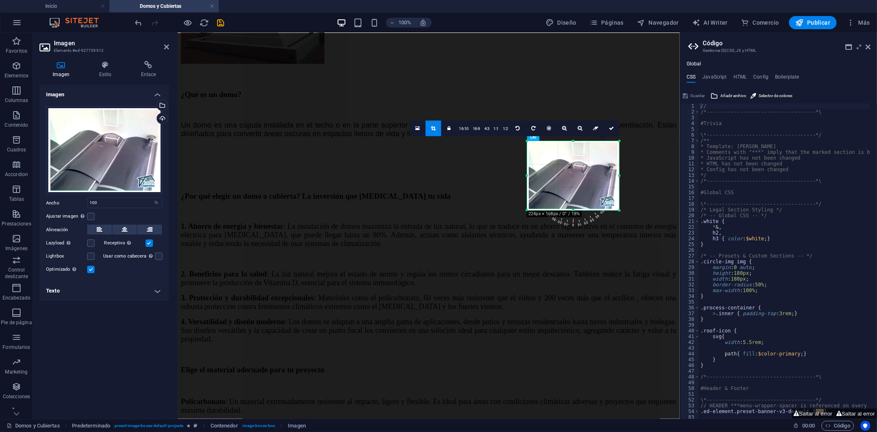
click at [578, 207] on div "180 170 160 150 140 130 120 110 100 90 80 70 60 50 40 30 20 10 0 -10 -20 -30 -4…" at bounding box center [573, 175] width 92 height 69
click at [610, 127] on icon at bounding box center [611, 128] width 5 height 5
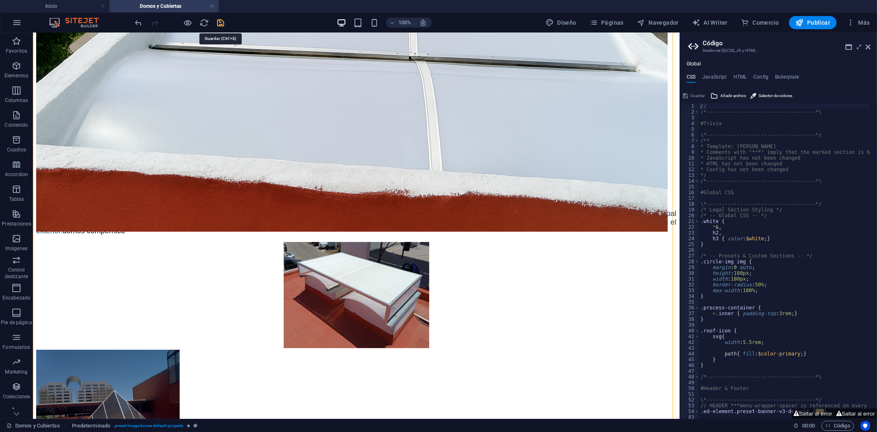
click at [220, 25] on icon "save" at bounding box center [220, 22] width 9 height 9
